Goal: Task Accomplishment & Management: Complete application form

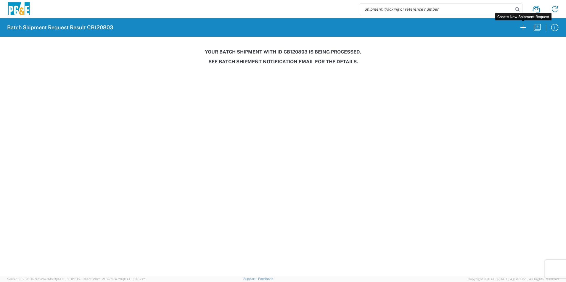
click at [521, 25] on icon "button" at bounding box center [522, 27] width 9 height 9
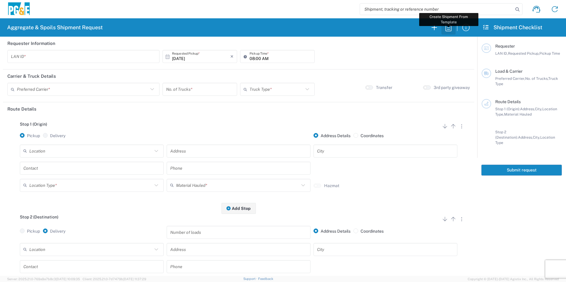
click at [449, 28] on icon "button" at bounding box center [448, 27] width 6 height 7
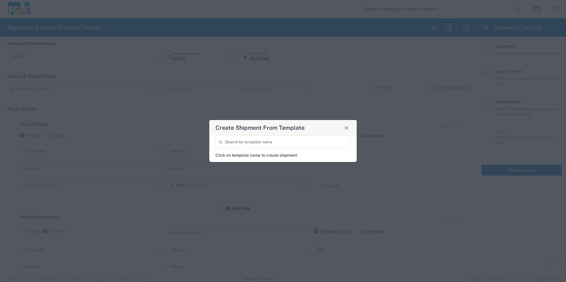
click at [252, 144] on input "search" at bounding box center [286, 142] width 122 height 10
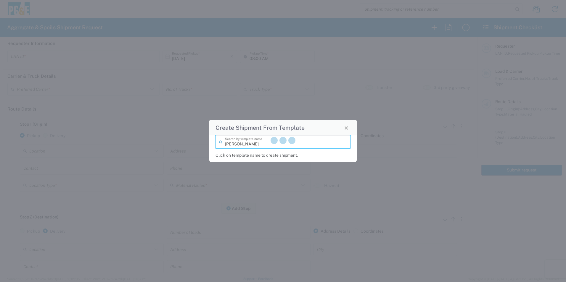
type input "[PERSON_NAME]"
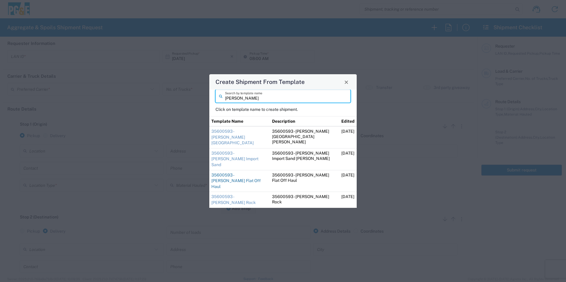
click at [249, 173] on link "35600593 - [PERSON_NAME] Flat Off Haul" at bounding box center [235, 181] width 49 height 16
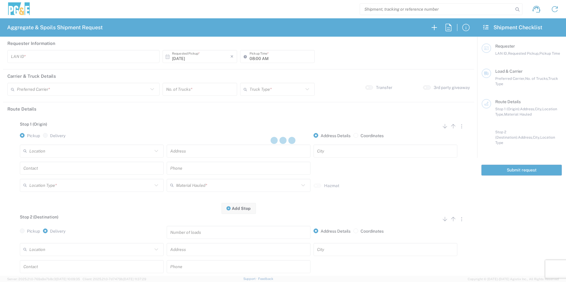
type input "J92Y"
type input "[PERSON_NAME] & Sons Trucking, Inc"
type input "Super Dump"
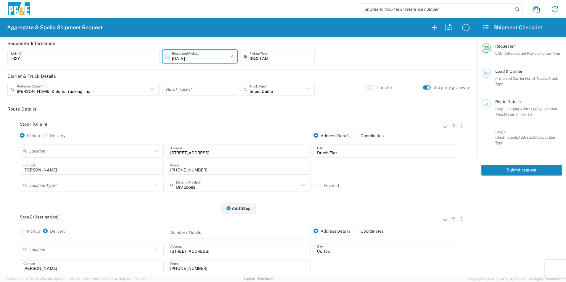
click at [186, 89] on input "number" at bounding box center [199, 89] width 67 height 10
type input "5"
click at [118, 189] on input "text" at bounding box center [90, 185] width 123 height 10
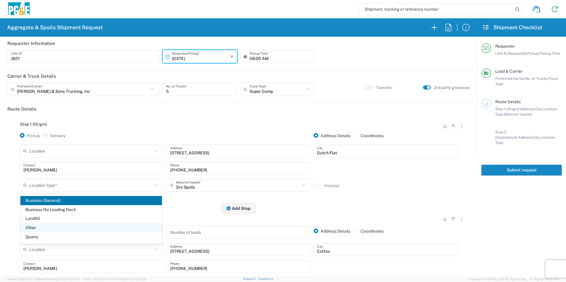
click at [54, 227] on span "Other" at bounding box center [90, 227] width 141 height 9
type input "Other"
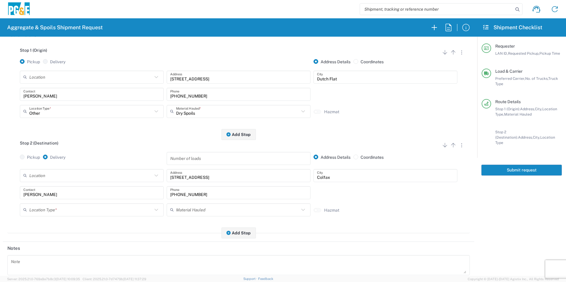
scroll to position [89, 0]
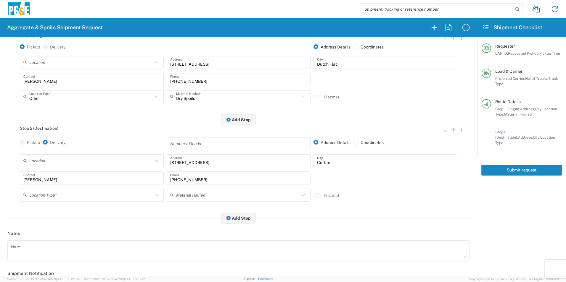
click at [59, 197] on input "text" at bounding box center [90, 195] width 123 height 10
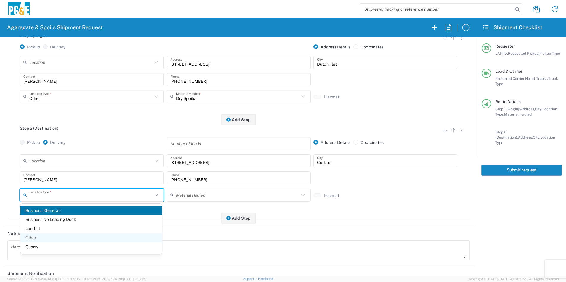
click at [47, 237] on span "Other" at bounding box center [90, 238] width 141 height 9
type input "Other"
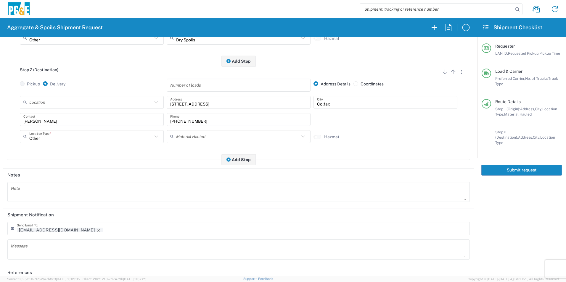
scroll to position [148, 0]
click at [96, 230] on icon "Remove tag" at bounding box center [98, 230] width 5 height 5
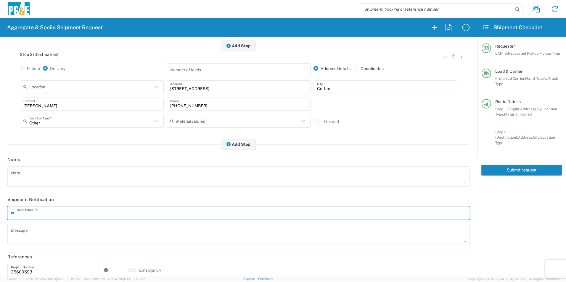
scroll to position [171, 0]
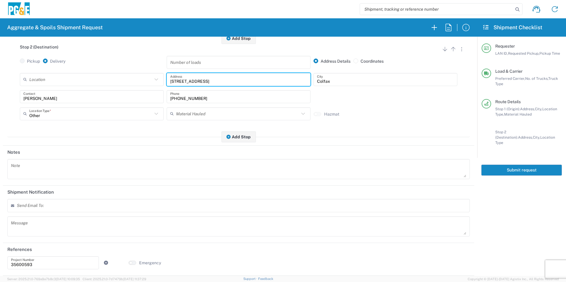
drag, startPoint x: 210, startPoint y: 81, endPoint x: 157, endPoint y: 78, distance: 52.5
click at [157, 78] on div "Location [STREET_ADDRESS][PERSON_NAME] - Quarry 7/11 Materials - [GEOGRAPHIC_DA…" at bounding box center [238, 81] width 440 height 17
type input "[STREET_ADDRESS]"
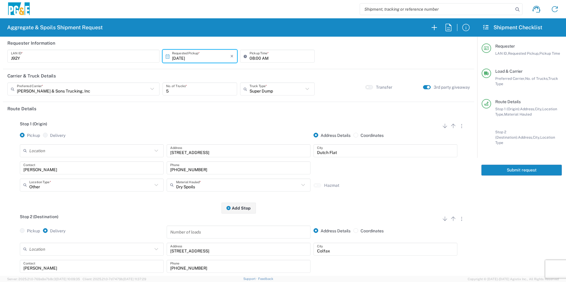
scroll to position [0, 0]
click at [510, 166] on button "Submit request" at bounding box center [521, 170] width 81 height 11
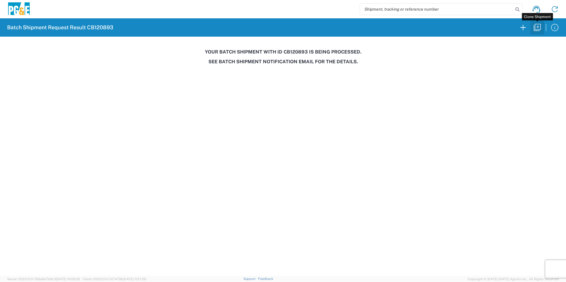
click at [534, 28] on icon "button" at bounding box center [537, 27] width 9 height 9
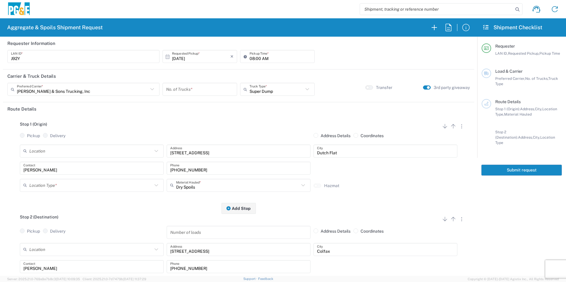
click at [184, 56] on input "[DATE]" at bounding box center [201, 57] width 58 height 10
click at [215, 104] on span "17" at bounding box center [216, 102] width 9 height 8
type input "[DATE]"
click at [198, 90] on input "number" at bounding box center [199, 89] width 67 height 10
type input "5"
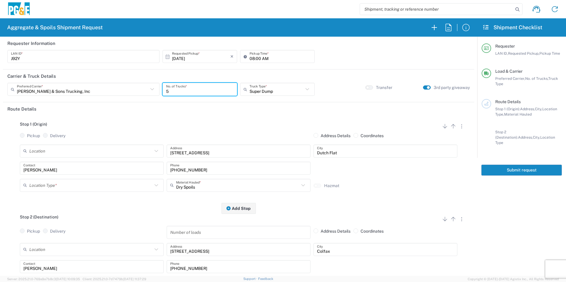
click at [58, 186] on input "text" at bounding box center [90, 185] width 123 height 10
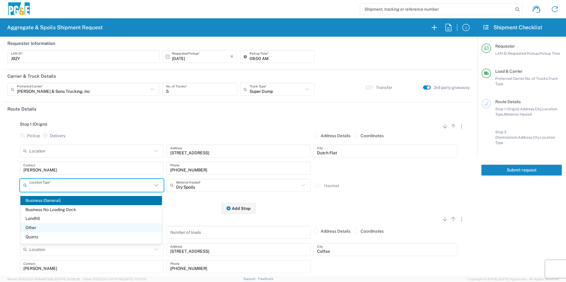
click at [33, 229] on span "Other" at bounding box center [90, 227] width 141 height 9
type input "Other"
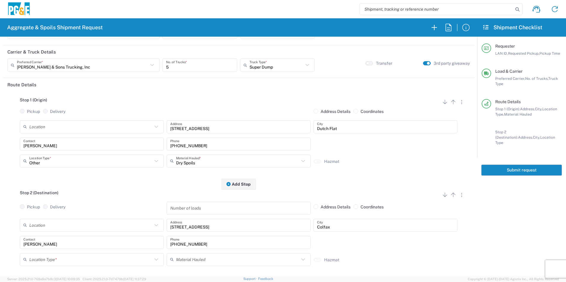
scroll to position [59, 0]
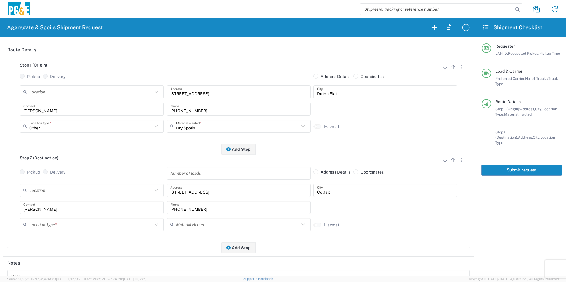
click at [47, 227] on input "text" at bounding box center [90, 225] width 123 height 10
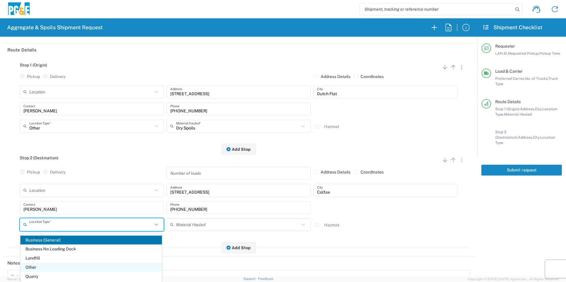
click at [38, 266] on span "Other" at bounding box center [90, 267] width 141 height 9
type input "Other"
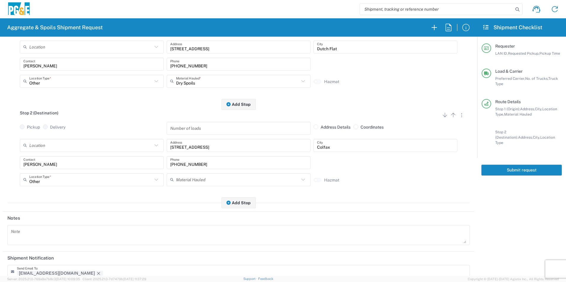
scroll to position [171, 0]
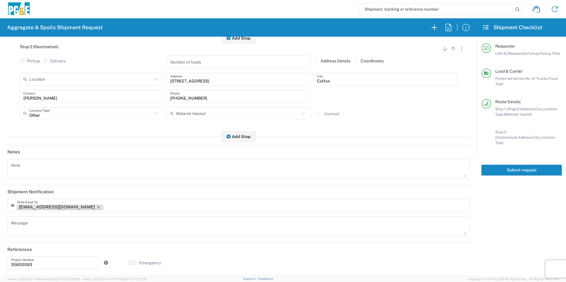
click at [96, 209] on icon "Remove tag" at bounding box center [98, 207] width 5 height 5
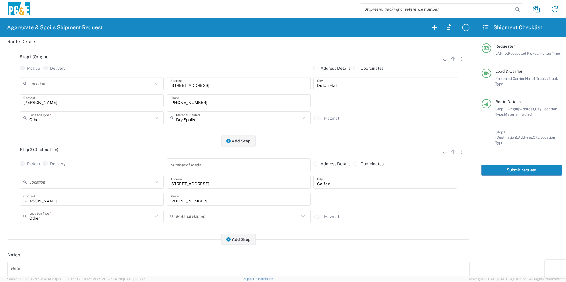
scroll to position [0, 0]
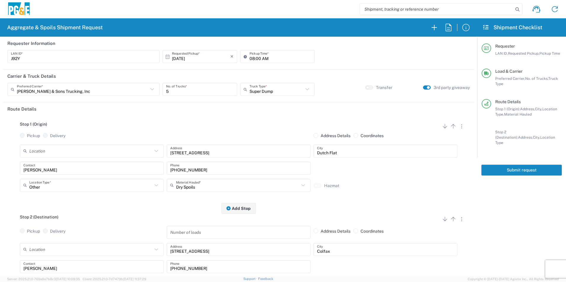
click at [502, 167] on button "Submit request" at bounding box center [521, 170] width 81 height 11
